Goal: Transaction & Acquisition: Purchase product/service

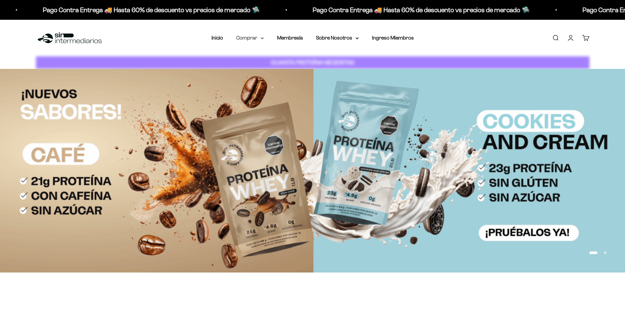
click at [258, 38] on summary "Comprar" at bounding box center [250, 38] width 28 height 9
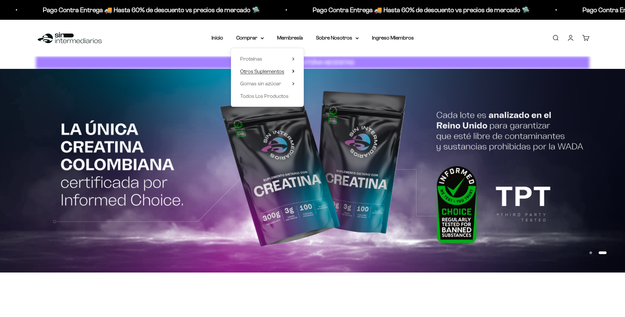
click at [291, 71] on summary "Otros Suplementos" at bounding box center [267, 71] width 54 height 9
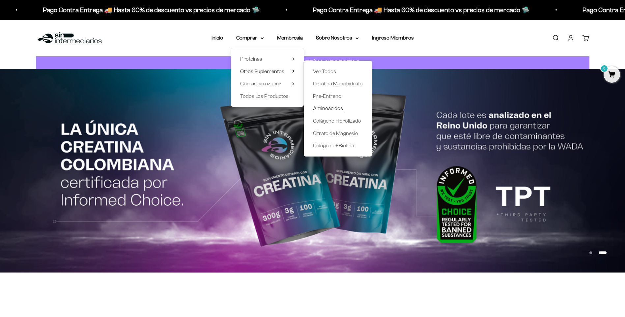
click at [332, 107] on span "Aminoácidos" at bounding box center [328, 109] width 30 height 6
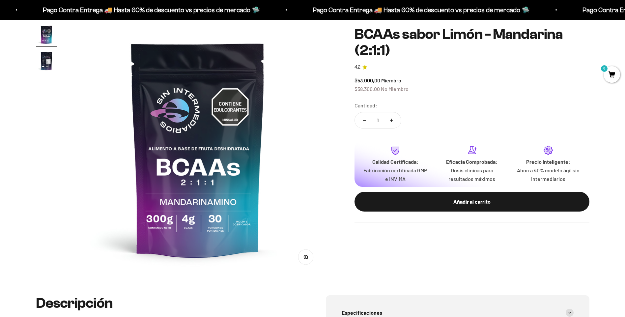
scroll to position [231, 0]
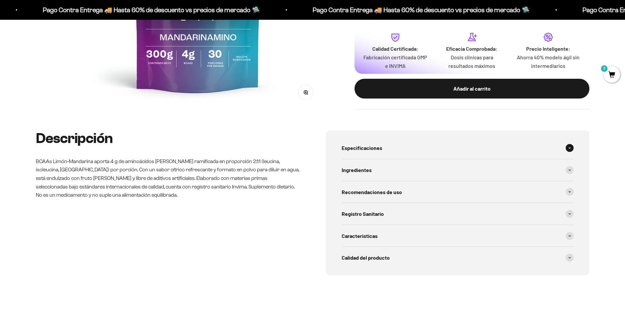
click at [414, 151] on div "Especificaciones" at bounding box center [458, 148] width 232 height 22
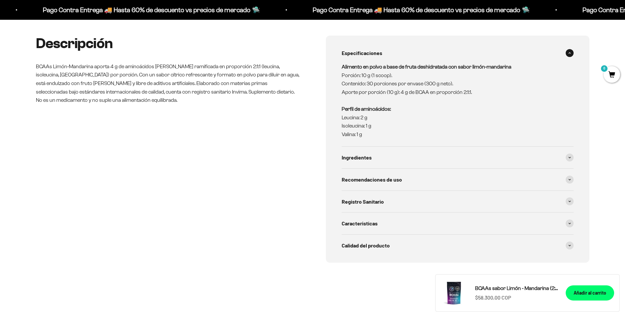
scroll to position [330, 0]
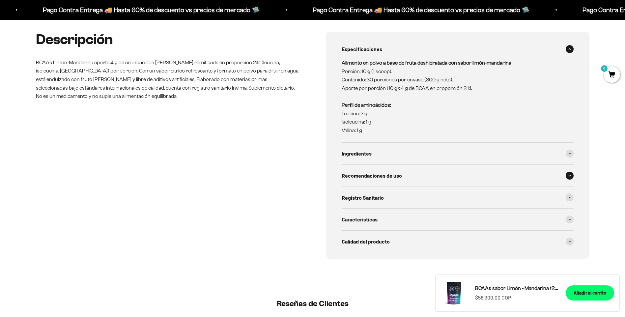
click at [376, 174] on span "Recomendaciones de uso" at bounding box center [372, 175] width 60 height 9
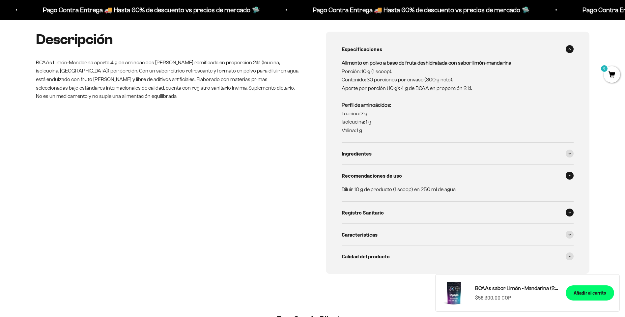
click at [376, 209] on span "Registro Sanitario" at bounding box center [363, 212] width 42 height 9
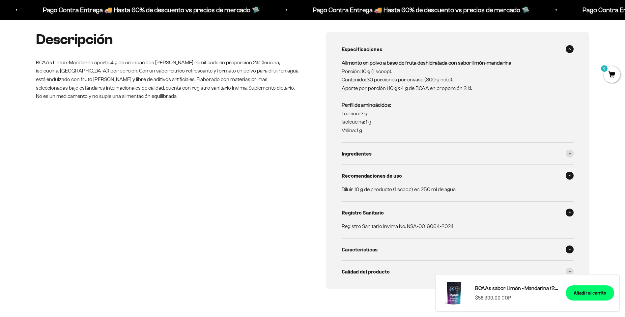
click at [373, 246] on span "Caracteristicas" at bounding box center [360, 249] width 36 height 9
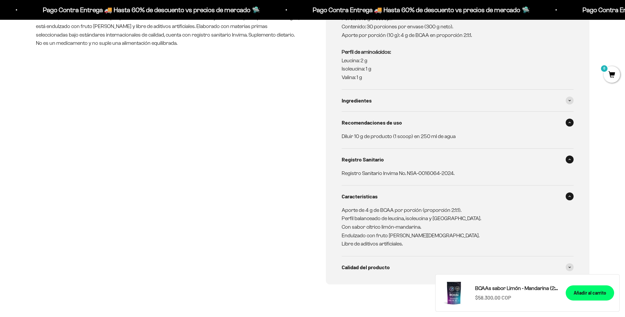
scroll to position [462, 0]
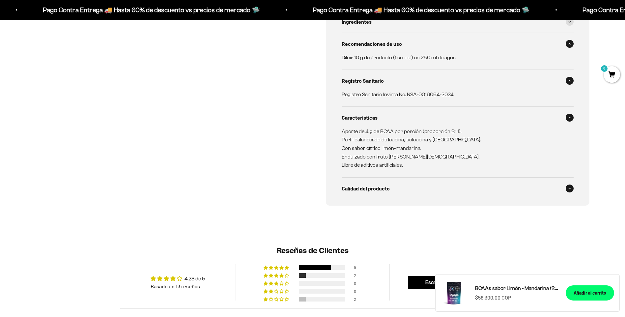
click at [353, 189] on span "Calidad del producto" at bounding box center [366, 188] width 48 height 9
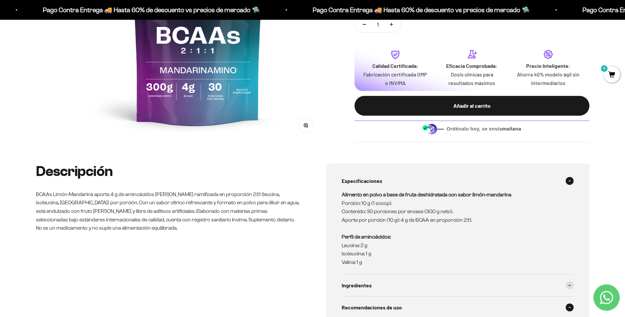
scroll to position [0, 0]
